Goal: Task Accomplishment & Management: Complete application form

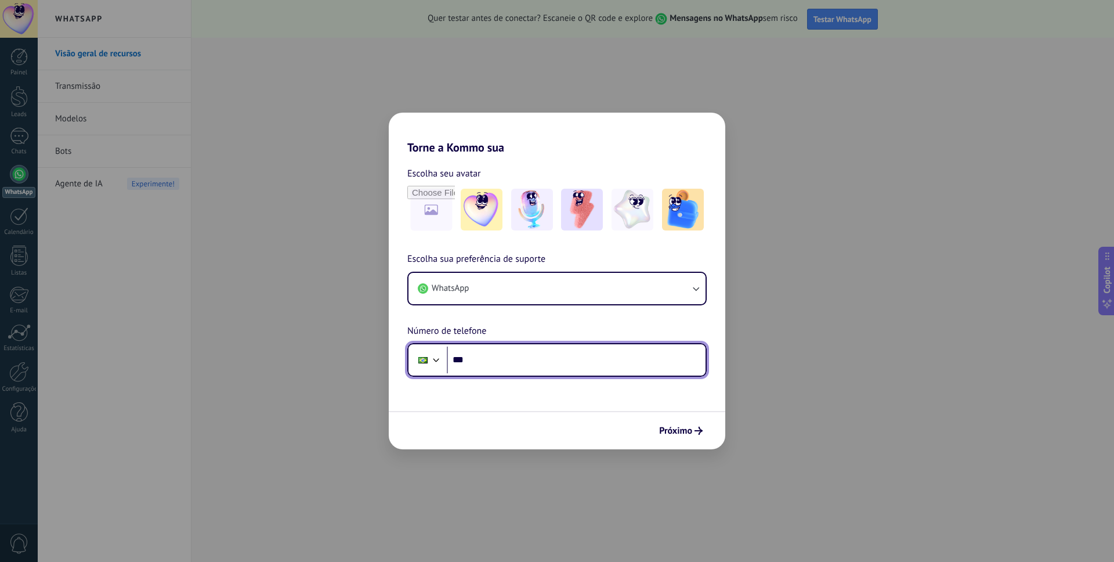
click at [494, 361] on input "***" at bounding box center [576, 359] width 259 height 27
type input "**********"
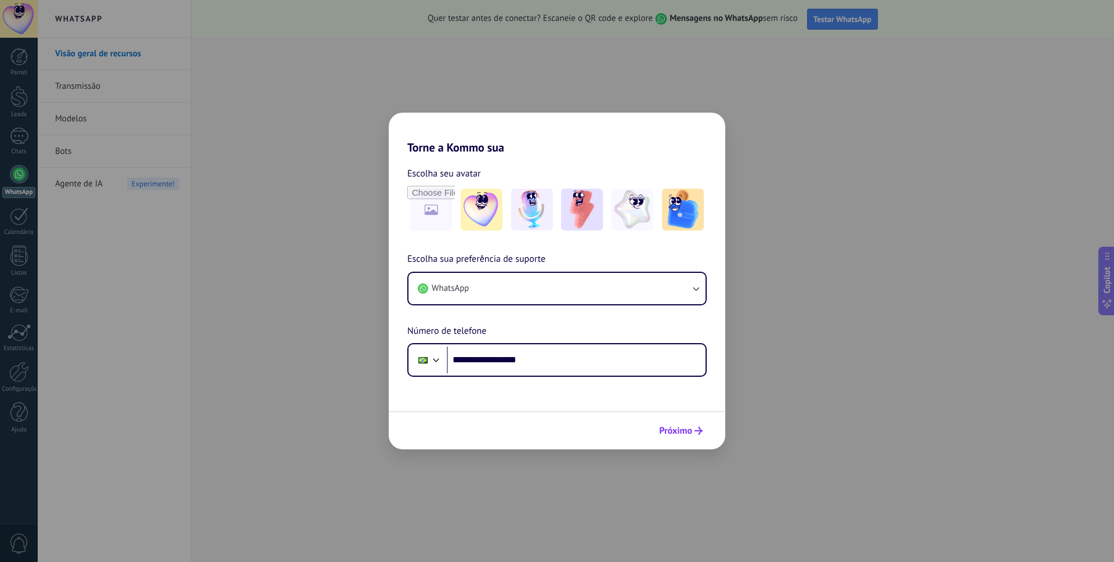
click at [669, 422] on button "Próximo" at bounding box center [681, 431] width 54 height 20
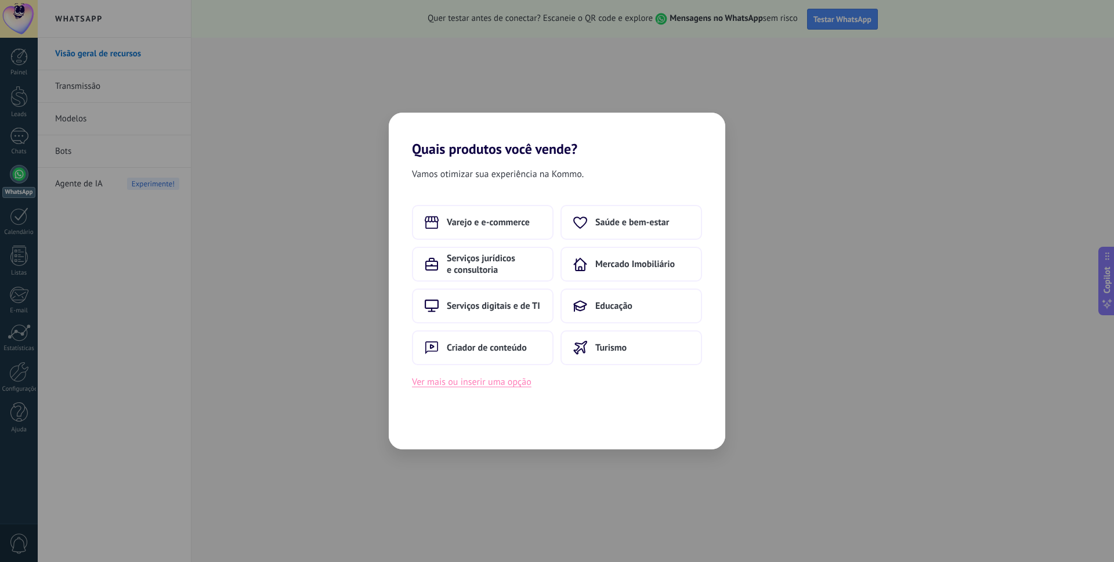
click at [515, 383] on button "Ver mais ou inserir uma opção" at bounding box center [472, 381] width 120 height 15
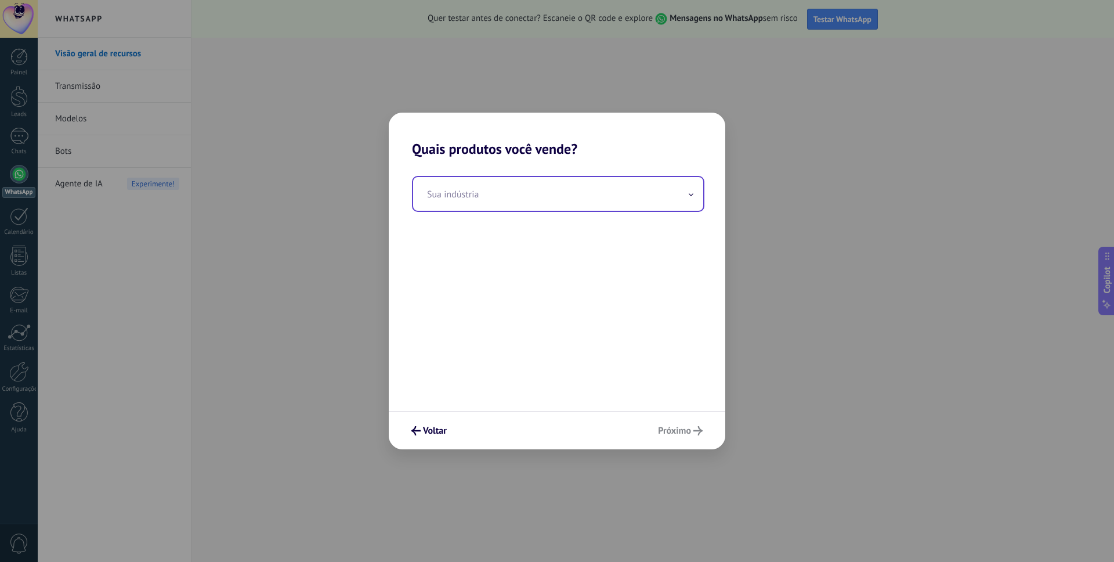
click at [530, 197] on input "text" at bounding box center [558, 194] width 290 height 34
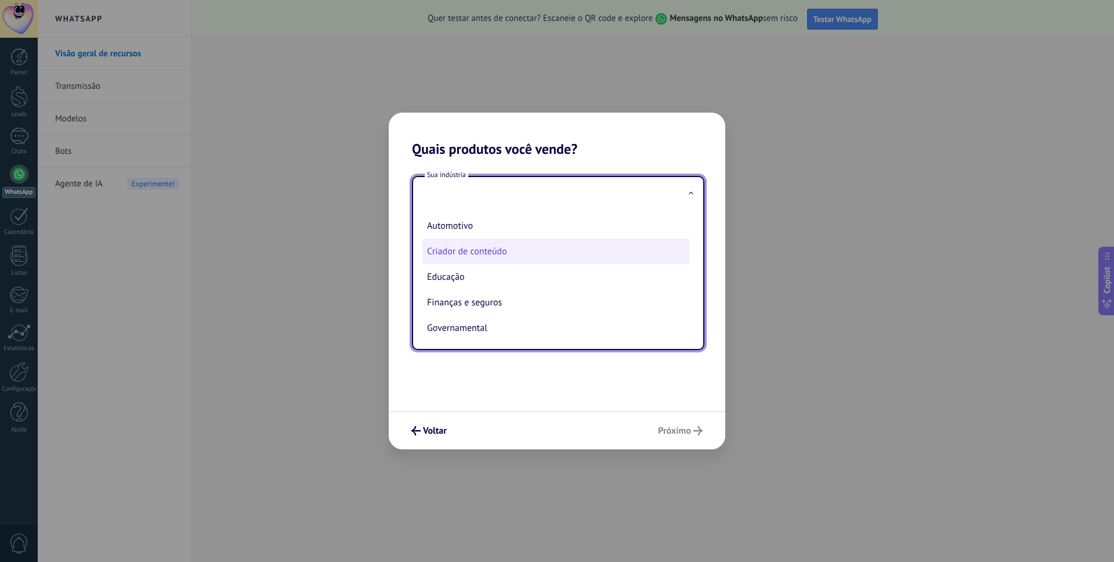
click at [552, 250] on li "Criador de conteúdo" at bounding box center [555, 251] width 267 height 26
type input "**********"
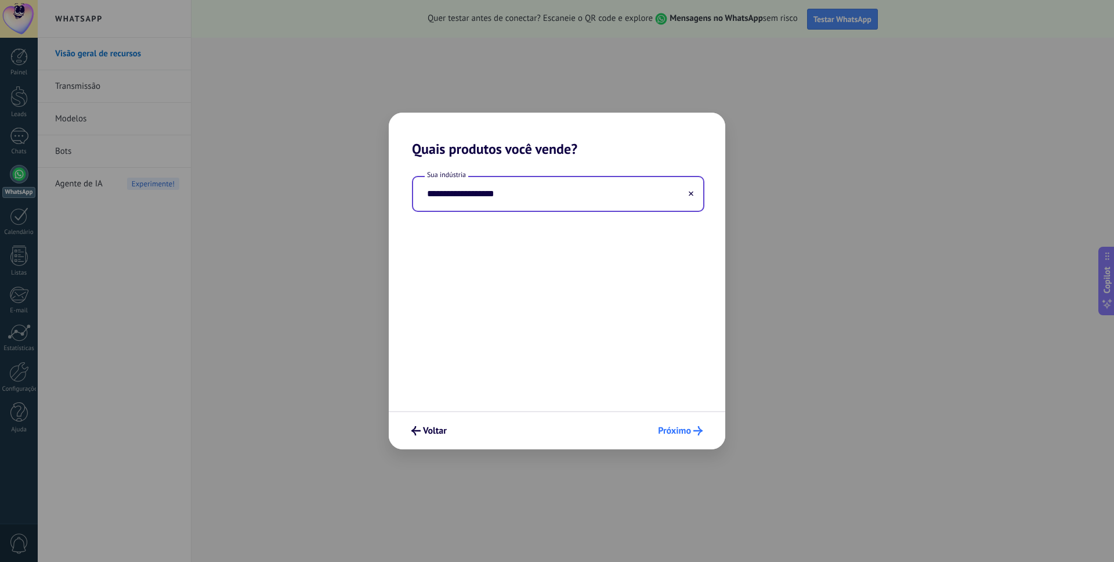
click at [695, 424] on button "Próximo" at bounding box center [680, 431] width 55 height 20
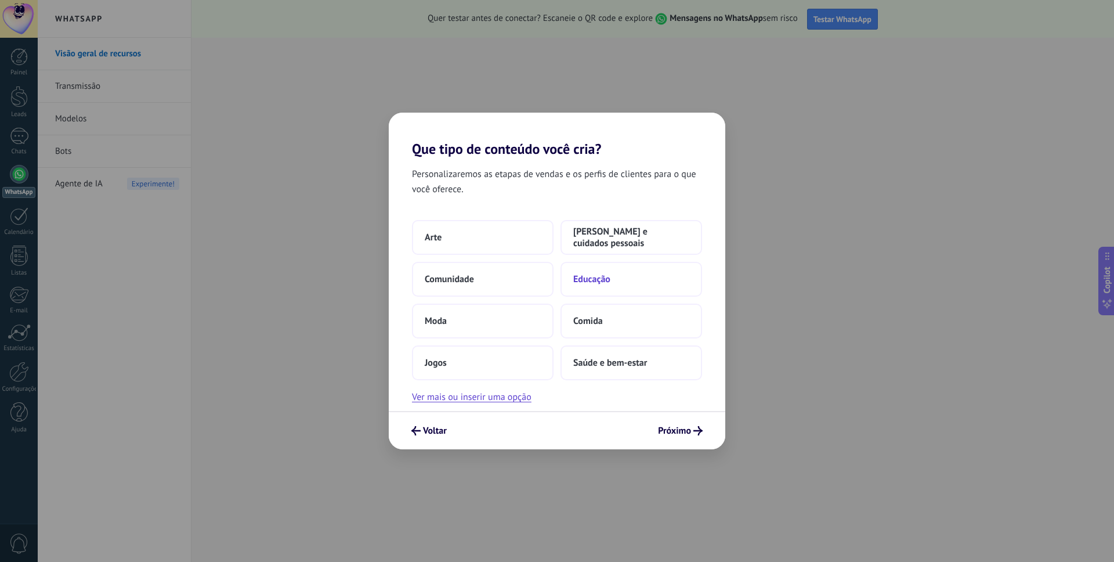
click at [605, 274] on span "Educação" at bounding box center [591, 279] width 37 height 12
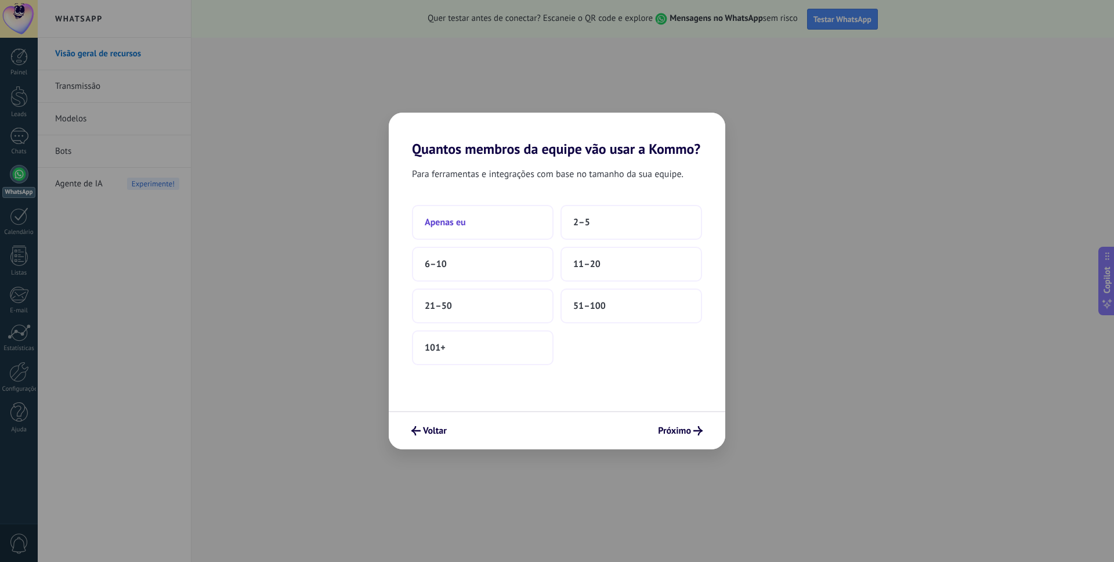
click at [498, 233] on button "Apenas eu" at bounding box center [483, 222] width 142 height 35
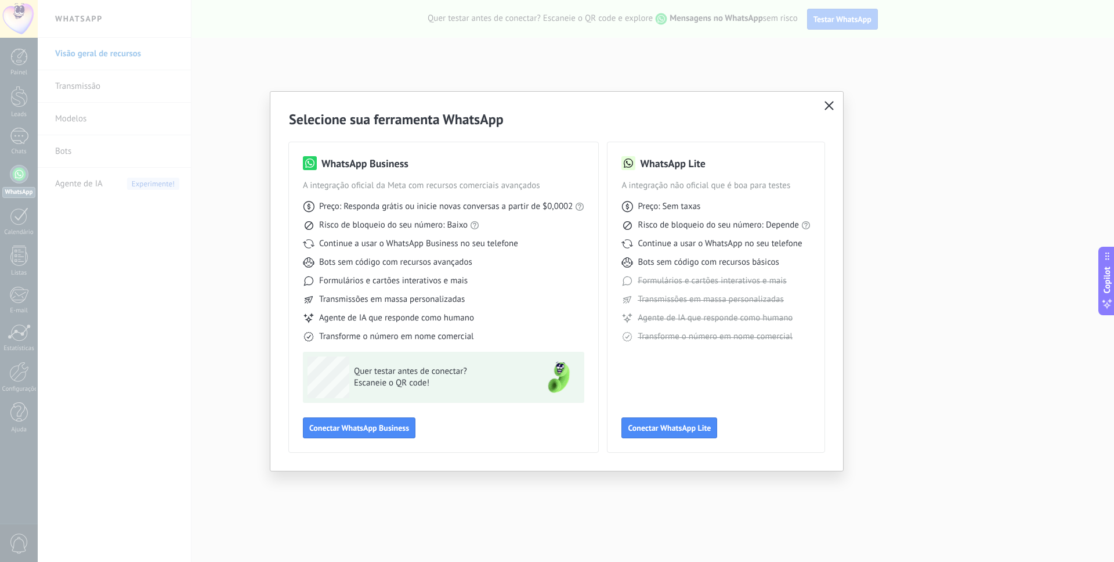
click at [829, 103] on icon "button" at bounding box center [829, 105] width 9 height 9
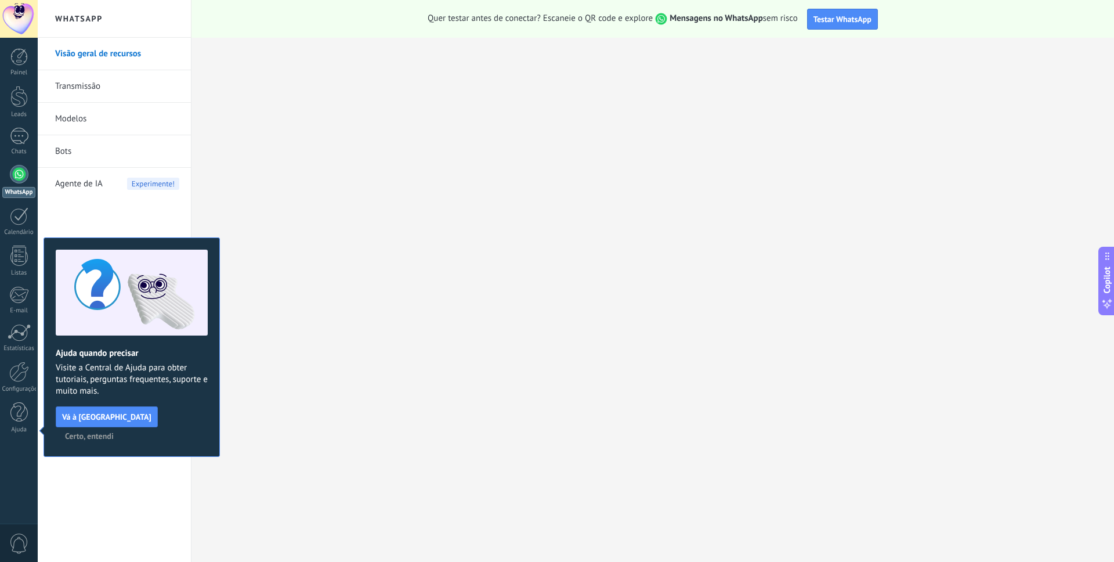
click at [114, 432] on span "Certo, entendi" at bounding box center [89, 436] width 49 height 8
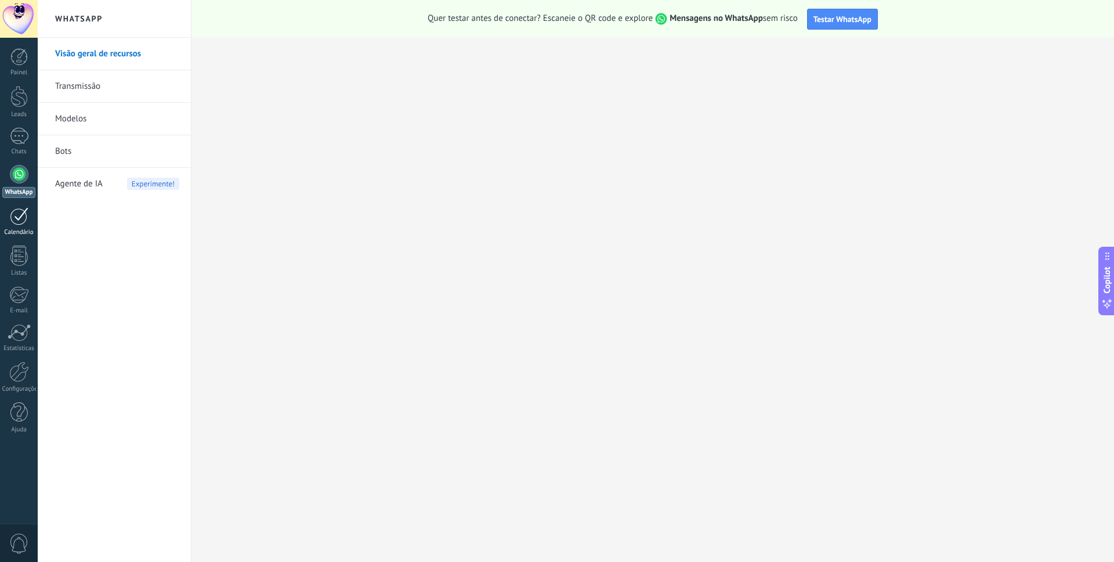
click at [22, 215] on div at bounding box center [19, 216] width 19 height 18
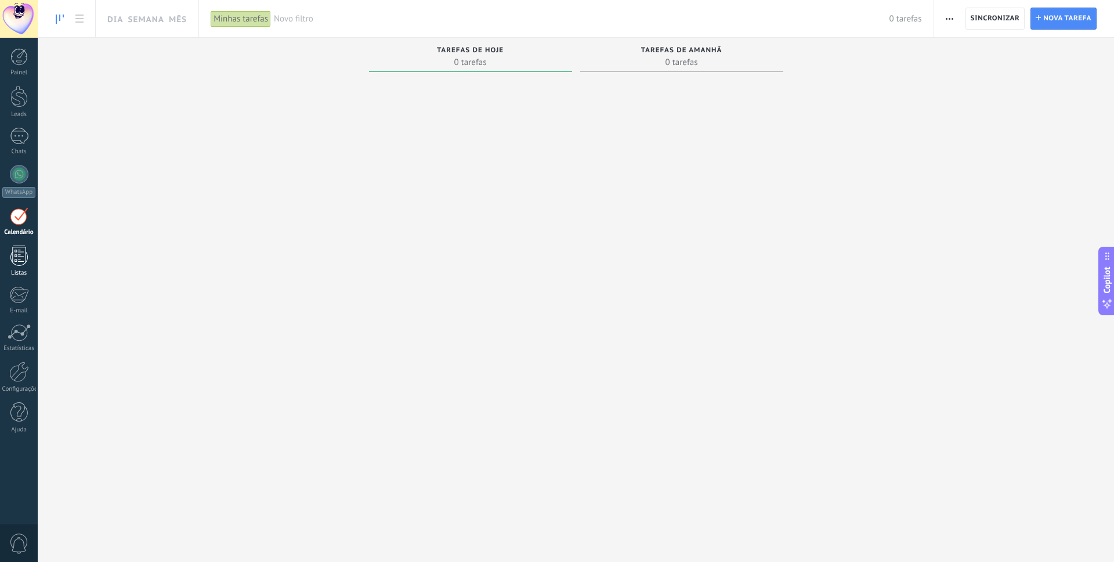
click at [16, 272] on div "Listas" at bounding box center [19, 273] width 34 height 8
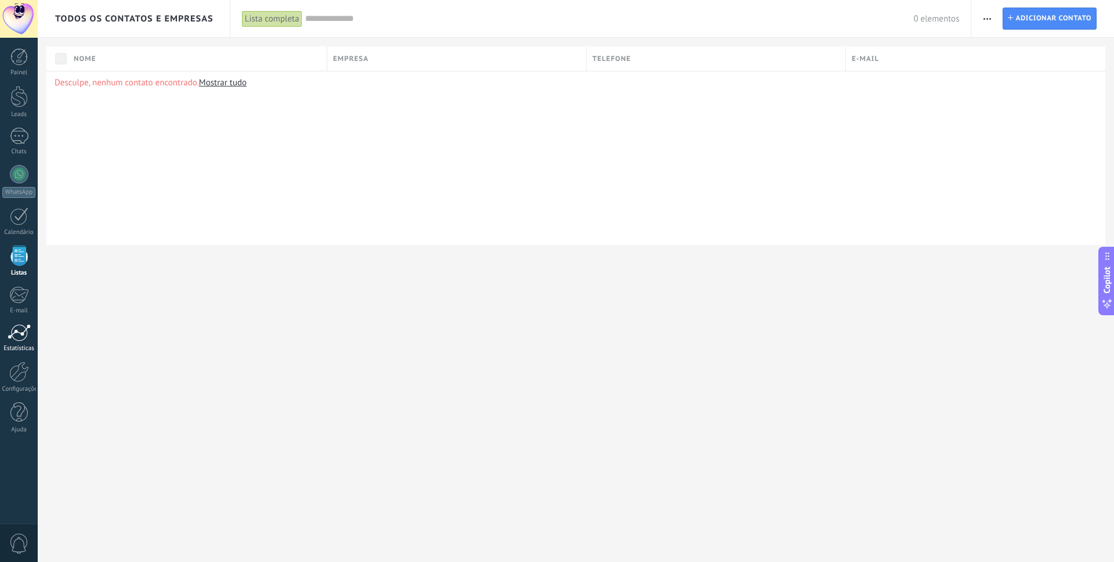
click at [21, 342] on link "Estatísticas" at bounding box center [19, 338] width 38 height 28
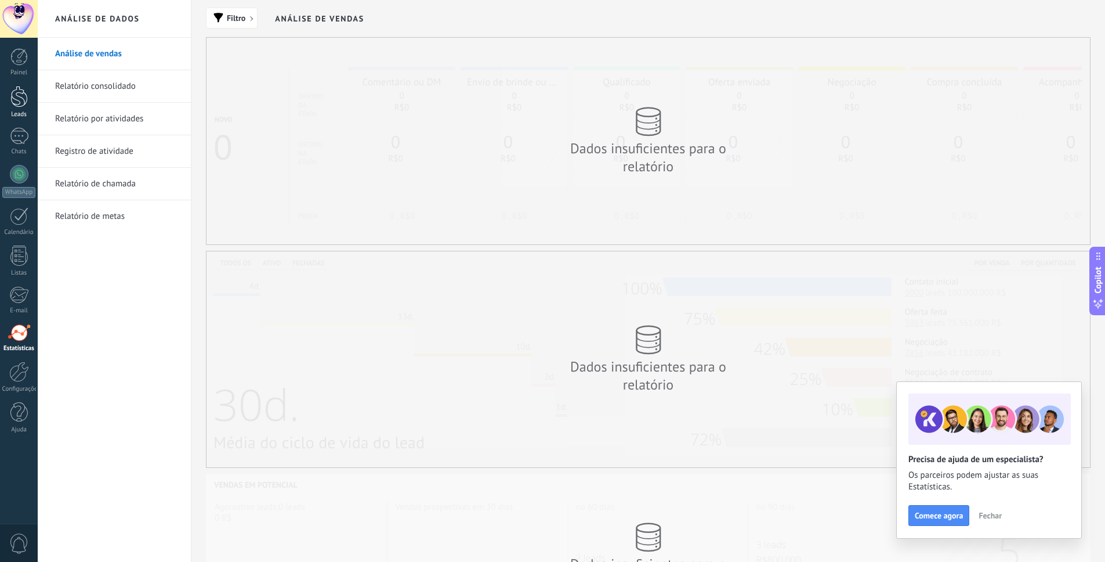
click at [17, 113] on div "Leads" at bounding box center [19, 115] width 34 height 8
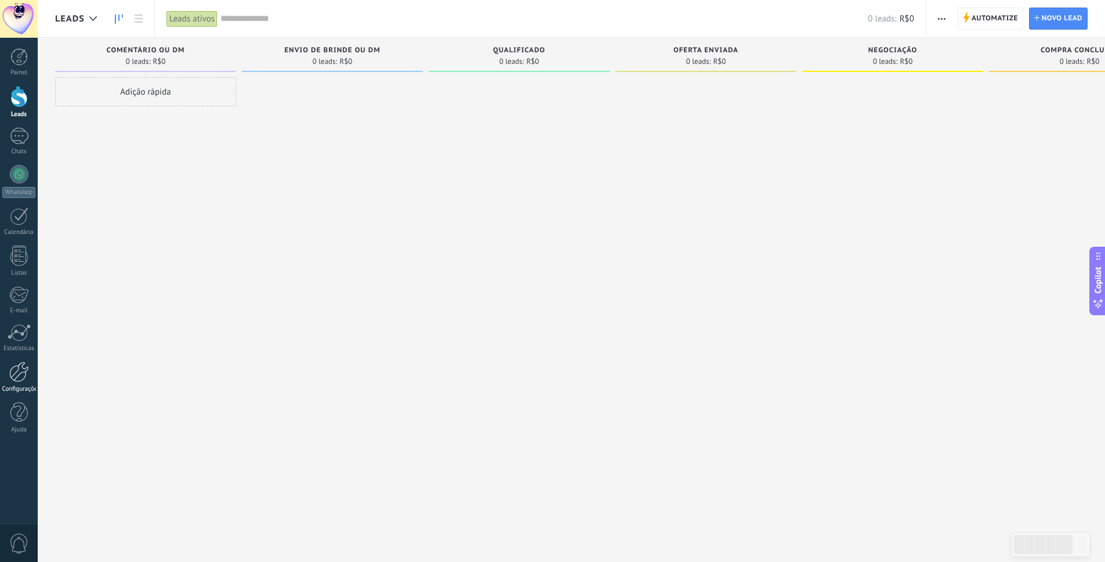
click at [23, 381] on div at bounding box center [19, 372] width 20 height 20
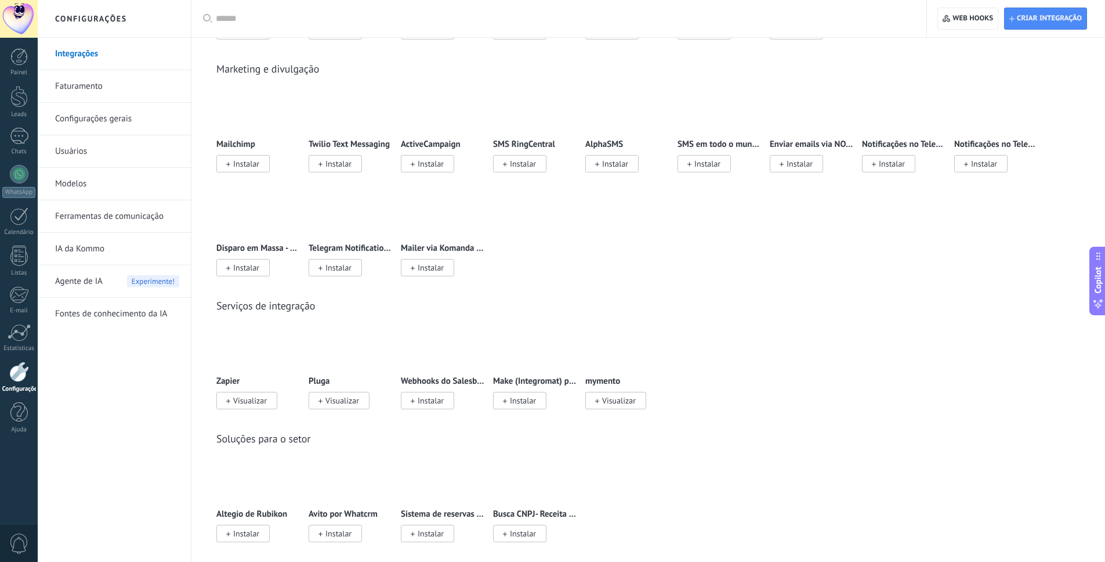
scroll to position [1696, 0]
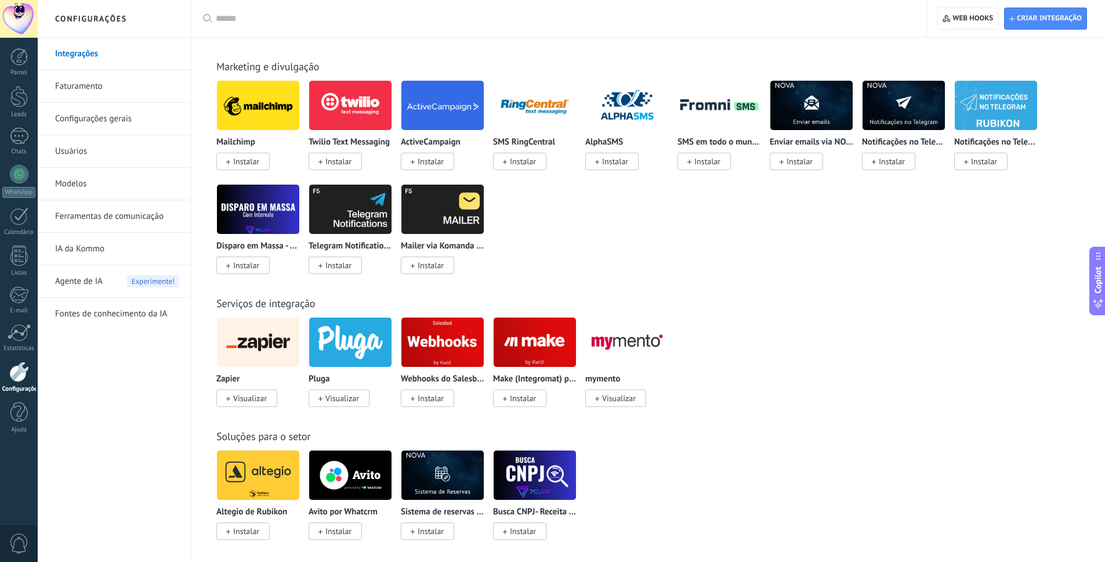
click at [79, 97] on link "Faturamento" at bounding box center [117, 86] width 124 height 32
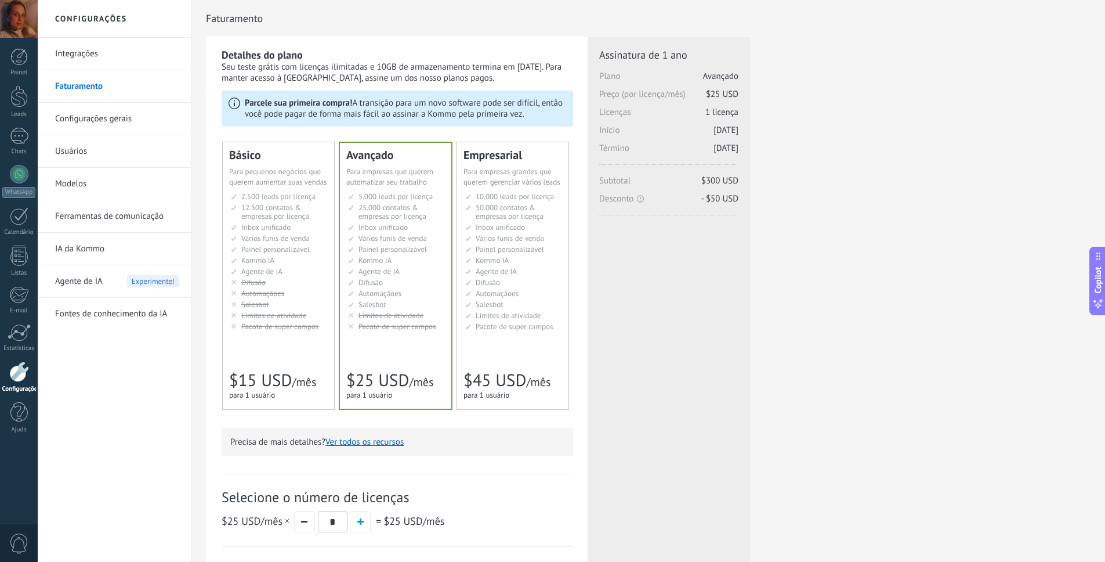
click at [102, 152] on link "Usuários" at bounding box center [117, 151] width 124 height 32
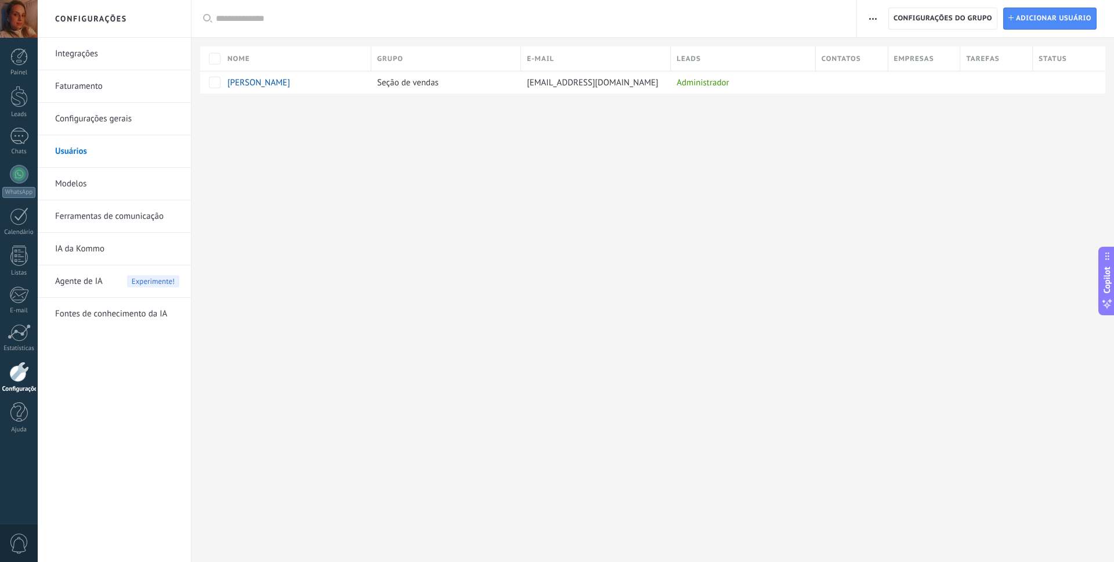
click at [69, 183] on link "Modelos" at bounding box center [117, 184] width 124 height 32
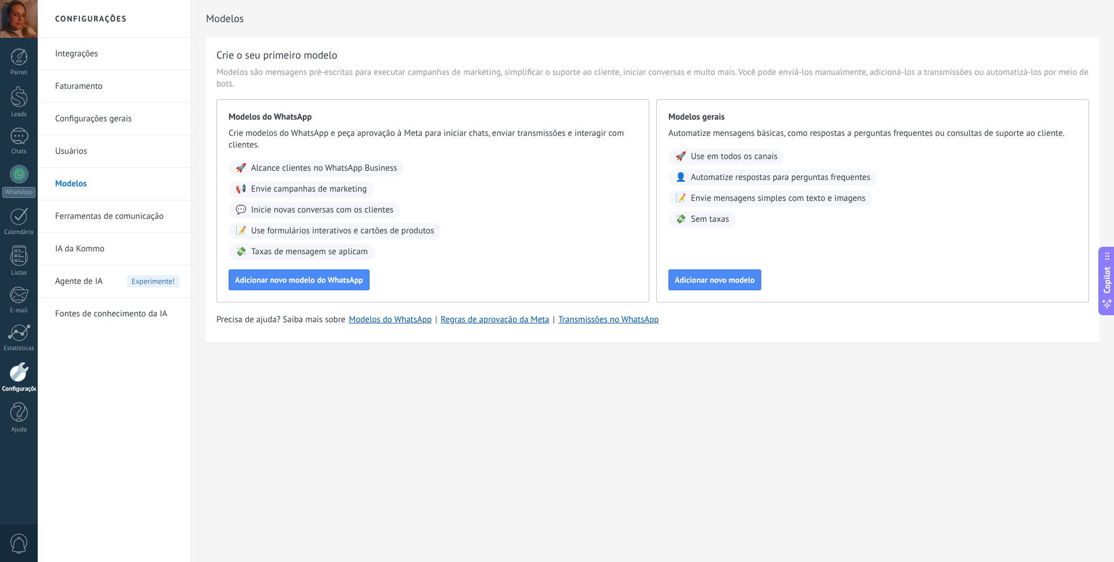
click at [82, 225] on link "Ferramentas de comunicação" at bounding box center [117, 216] width 124 height 32
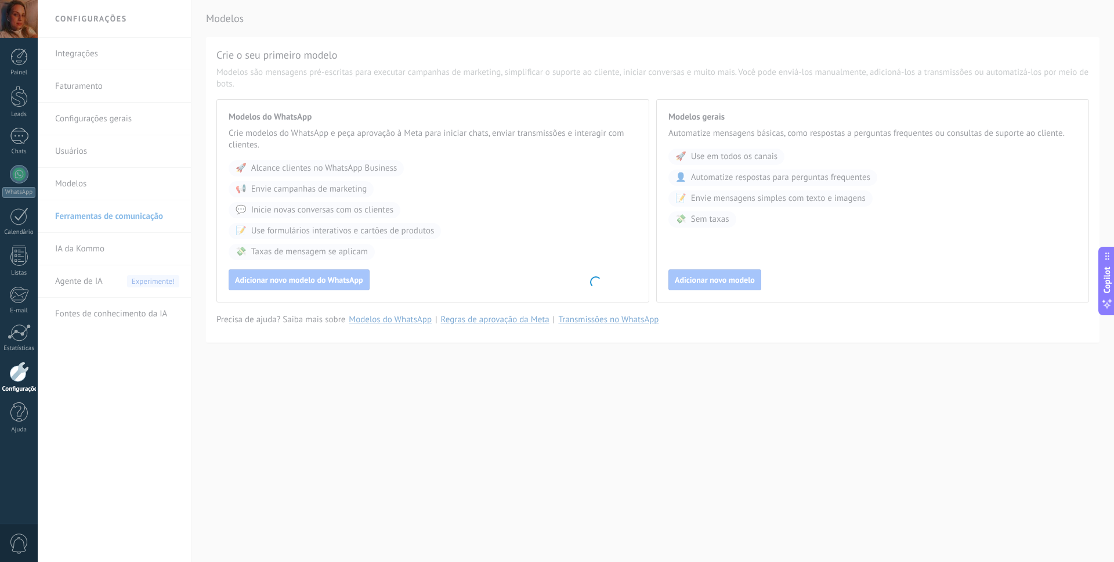
click at [81, 214] on body ".abccls-1,.abccls-2{fill-rule:evenodd}.abccls-2{fill:#fff} .abfcls-1{fill:none}…" at bounding box center [557, 281] width 1114 height 562
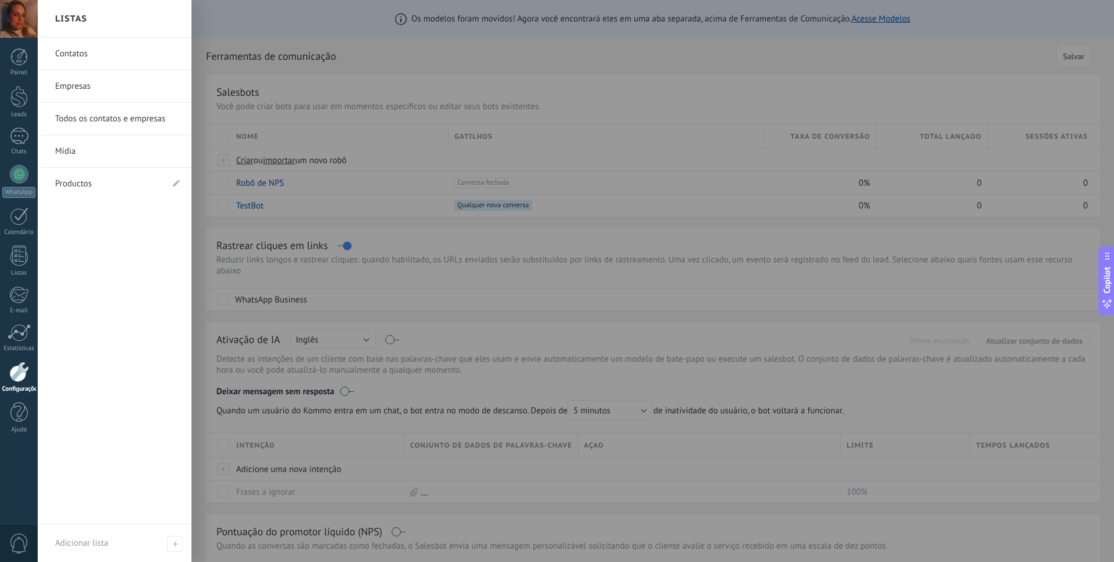
click at [77, 185] on link "Productos" at bounding box center [108, 184] width 107 height 32
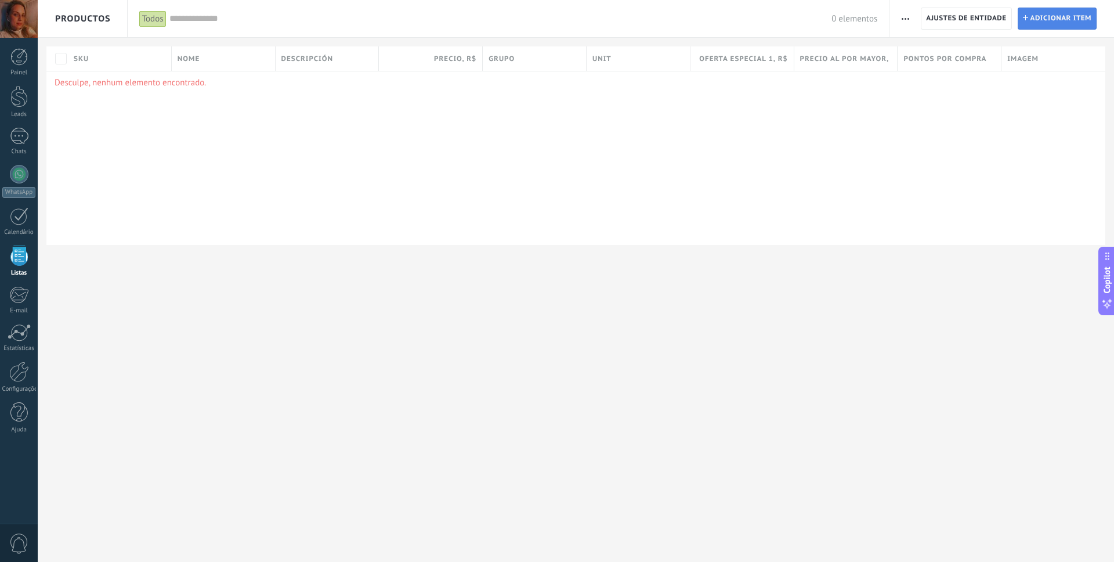
click at [1044, 19] on span "Adicionar item" at bounding box center [1062, 18] width 62 height 21
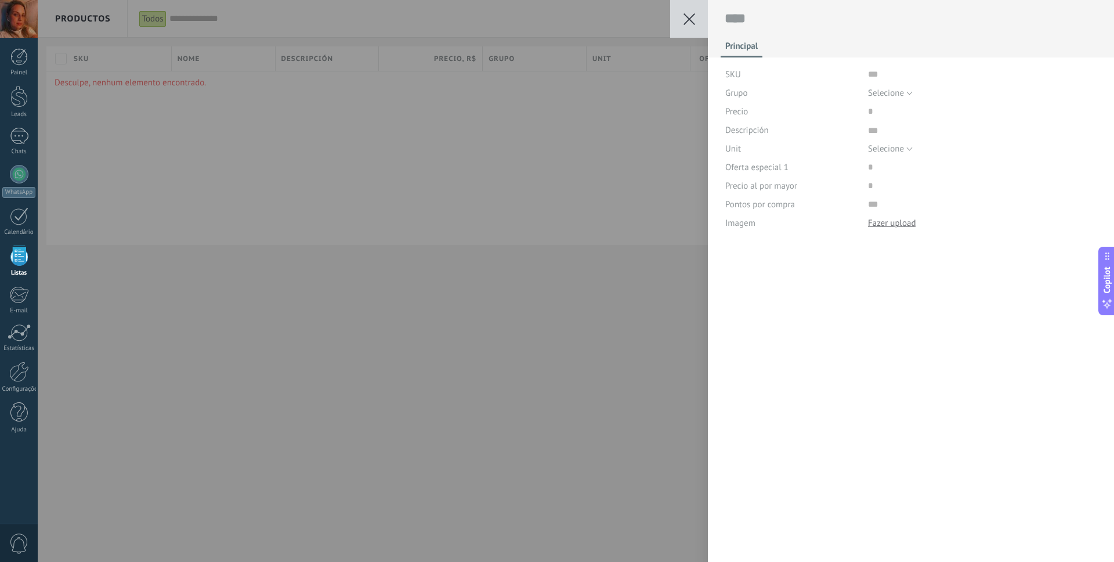
scroll to position [12, 0]
click at [906, 96] on button "Selecione" at bounding box center [890, 93] width 45 height 19
click at [906, 96] on span "Selecione" at bounding box center [971, 93] width 232 height 11
click at [594, 105] on div "Salvar Cancelar Principal SKU Grupo Selecione Todos los productos Selecione Pre…" at bounding box center [576, 281] width 1076 height 562
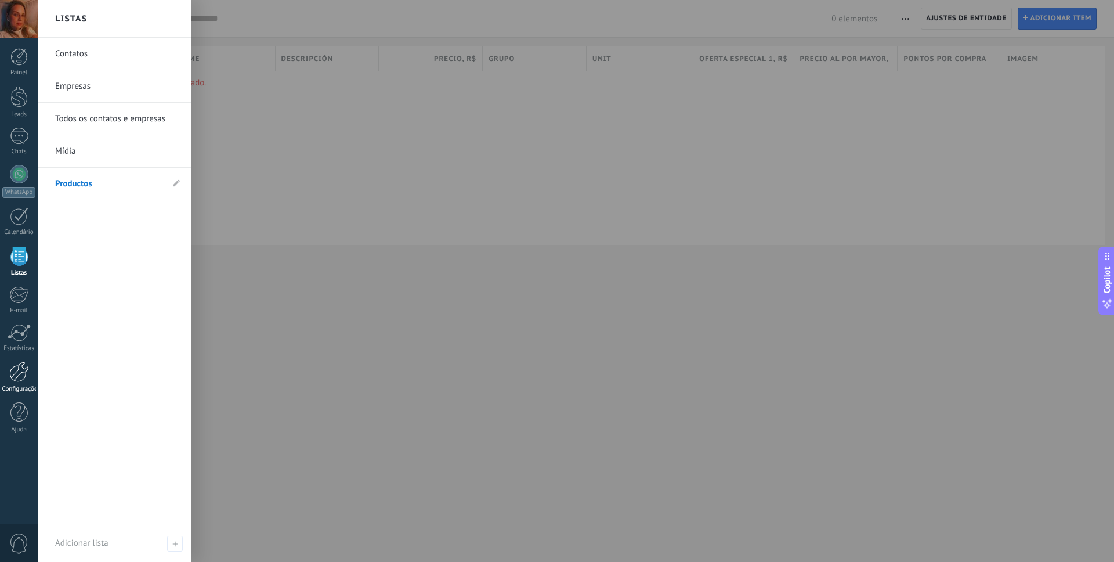
click at [18, 380] on div at bounding box center [19, 372] width 20 height 20
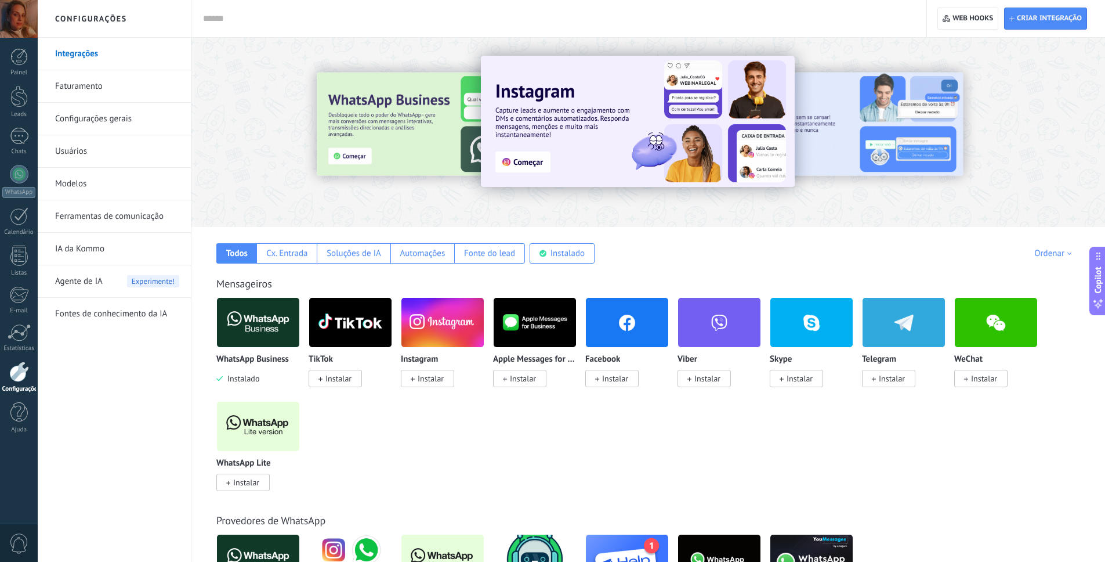
click at [78, 152] on link "Usuários" at bounding box center [117, 151] width 124 height 32
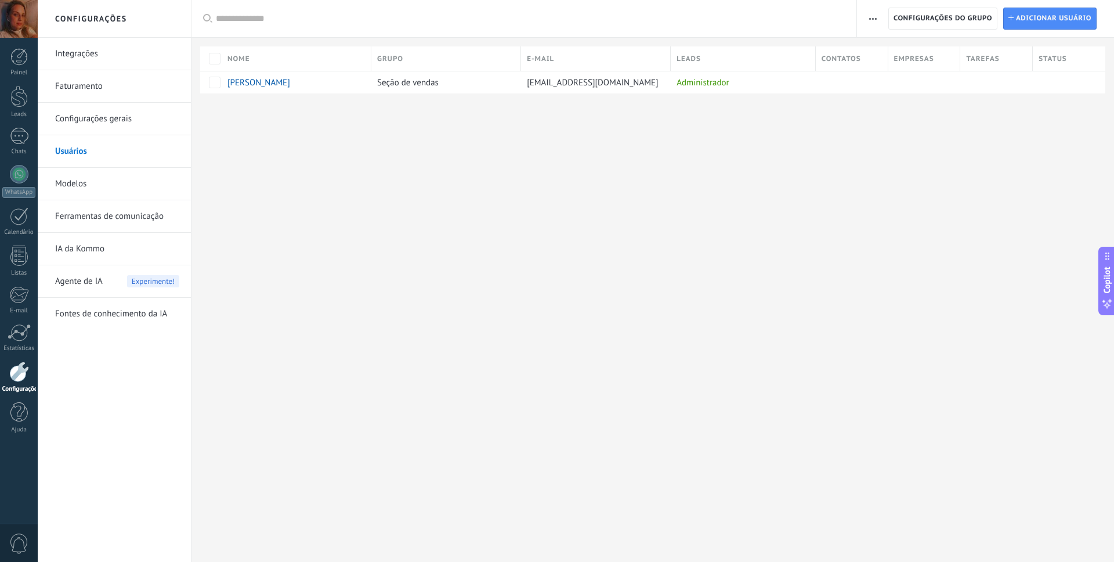
click at [84, 90] on link "Faturamento" at bounding box center [117, 86] width 124 height 32
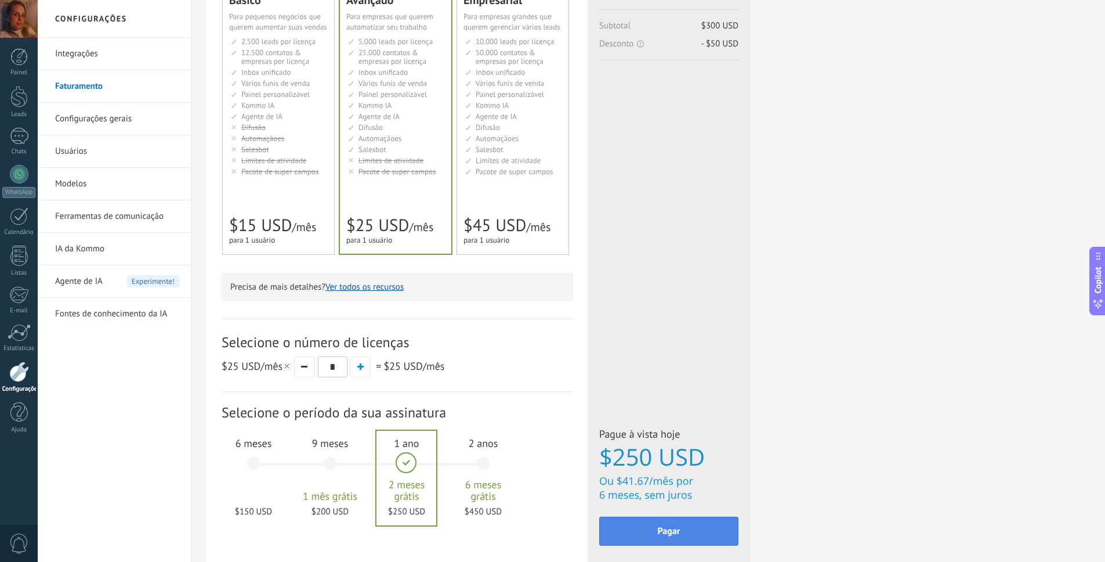
scroll to position [225, 0]
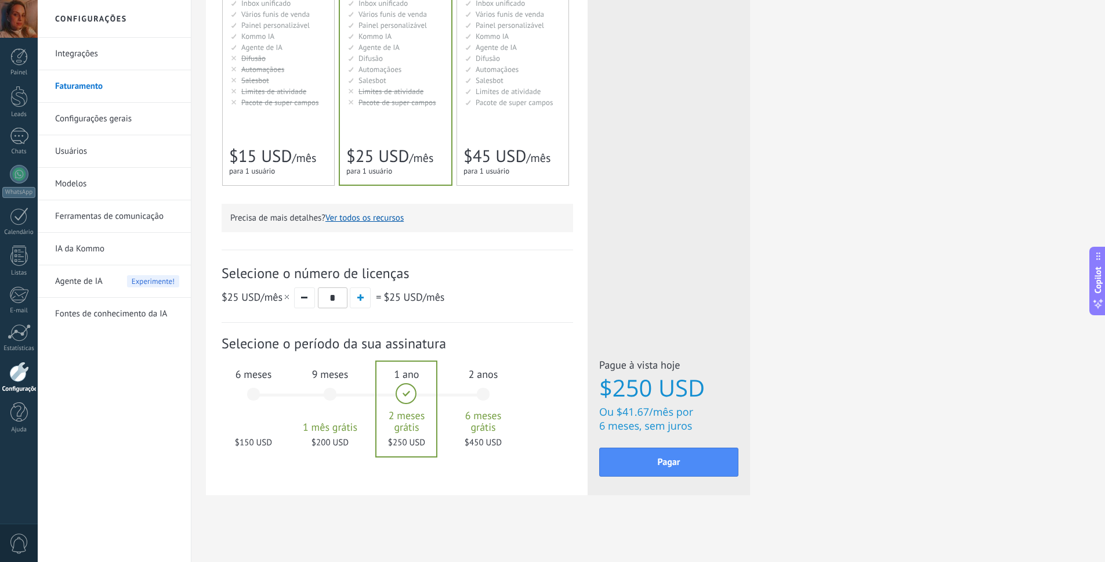
click at [397, 417] on div at bounding box center [407, 409] width 60 height 95
click at [245, 377] on span "6 meses" at bounding box center [253, 373] width 63 height 13
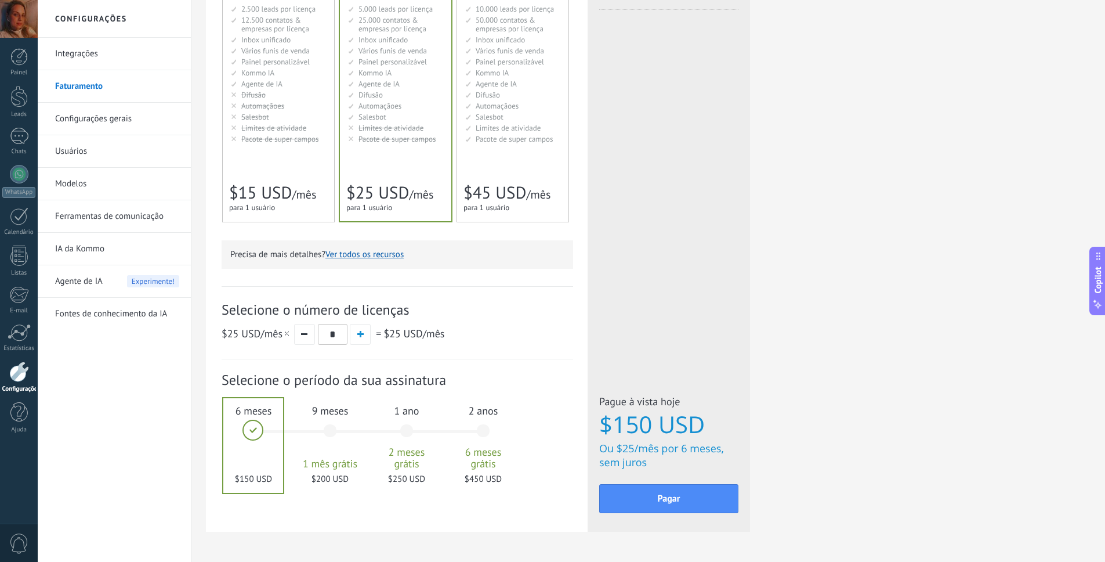
scroll to position [86, 0]
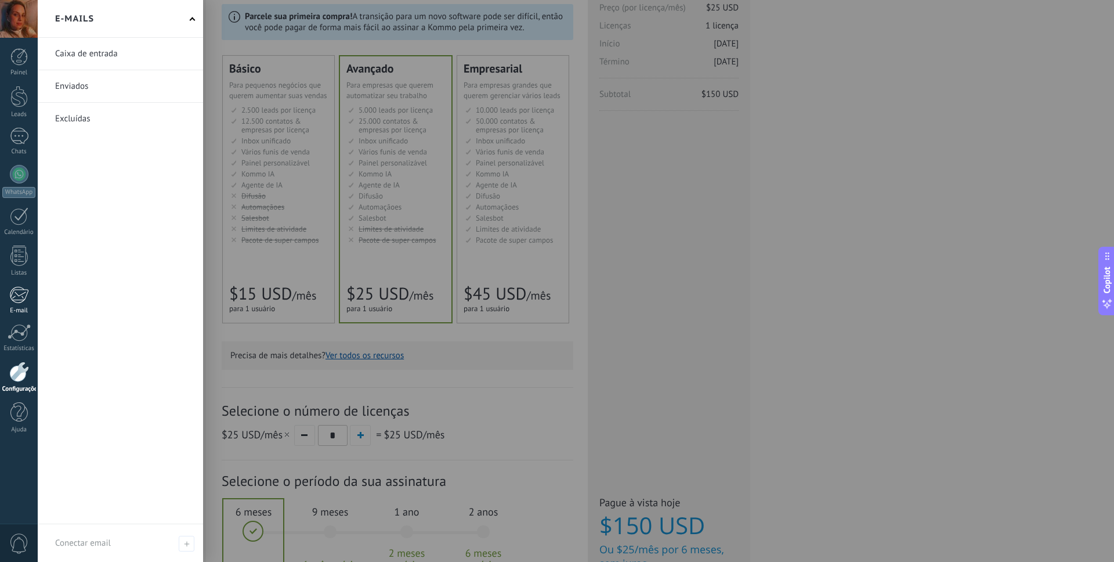
click at [19, 296] on div at bounding box center [18, 294] width 19 height 17
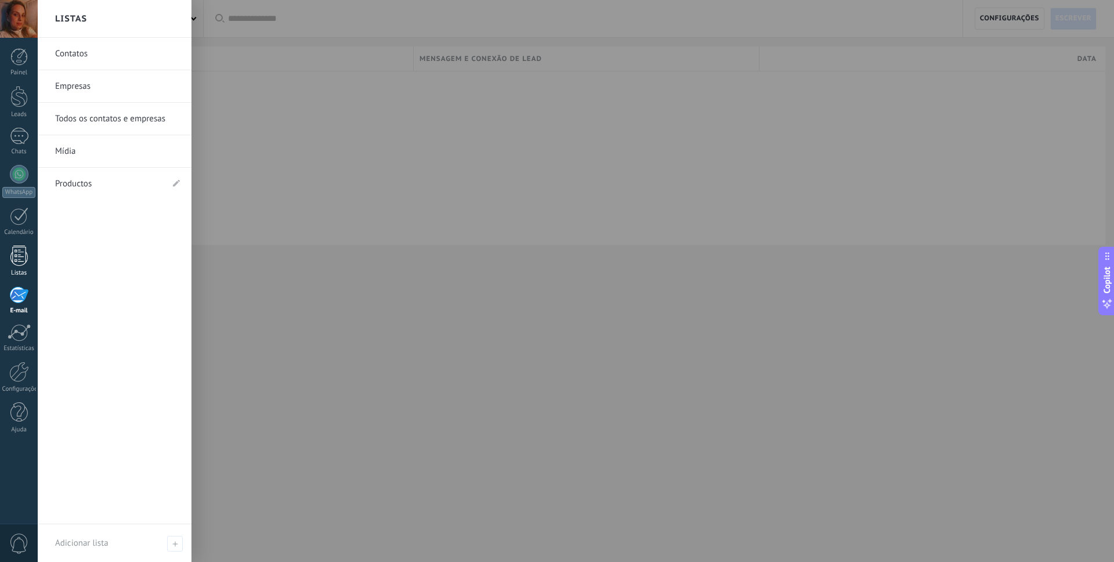
click at [20, 270] on div "Listas" at bounding box center [19, 273] width 34 height 8
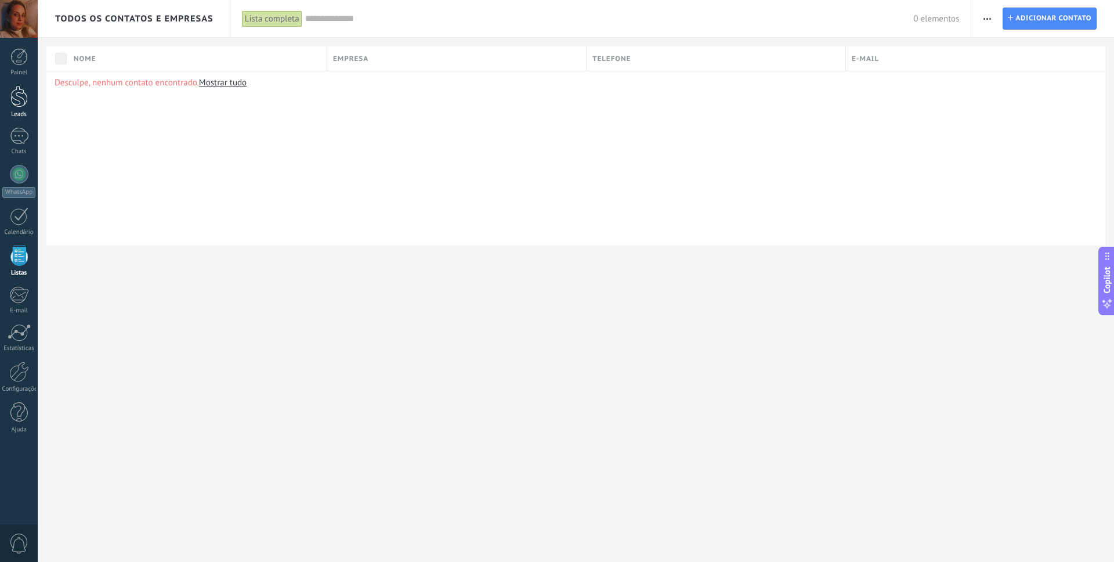
click at [21, 104] on div at bounding box center [18, 96] width 17 height 21
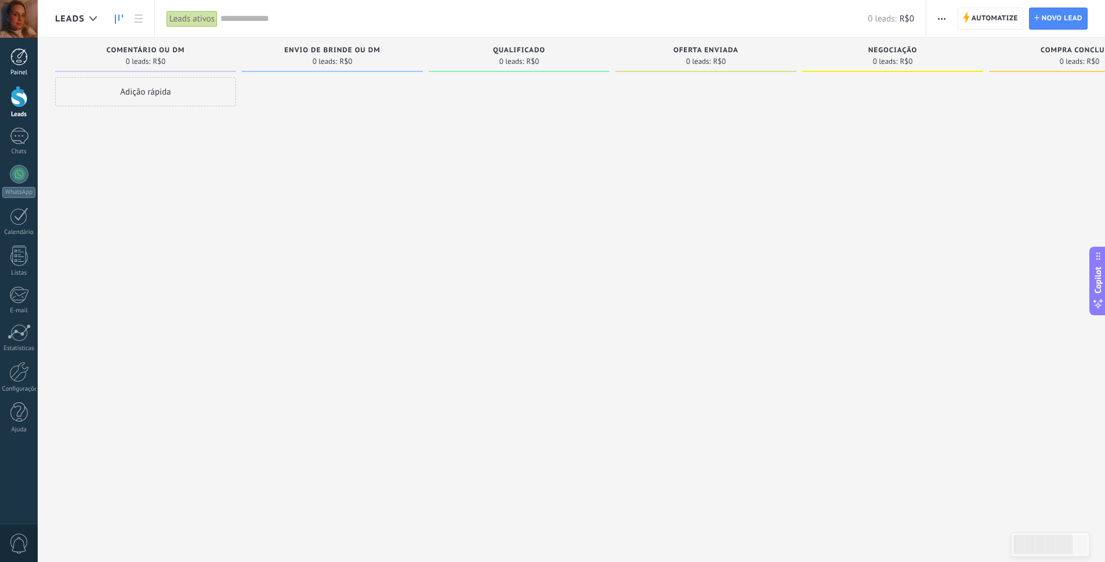
click at [10, 62] on div at bounding box center [18, 56] width 17 height 17
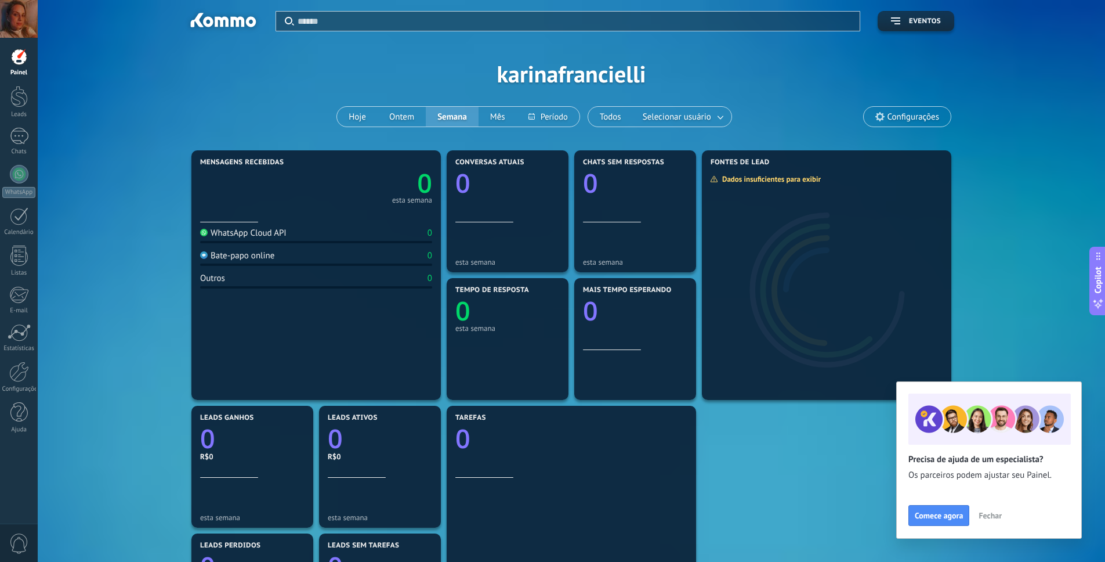
click at [985, 518] on span "Fechar" at bounding box center [990, 515] width 23 height 8
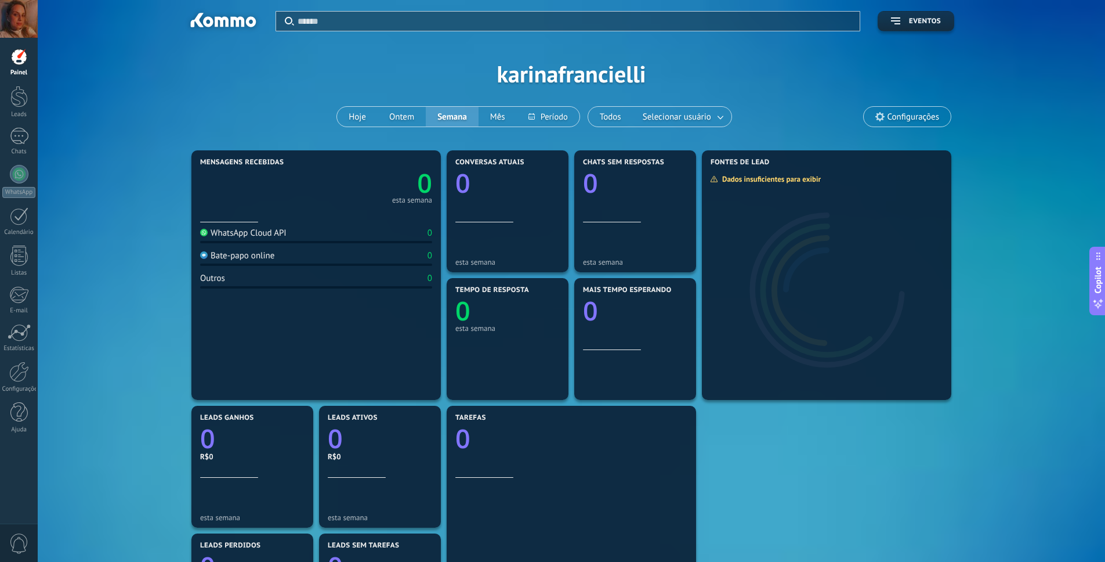
click at [10, 59] on div at bounding box center [18, 56] width 17 height 17
